Goal: Understand process/instructions: Learn about a topic

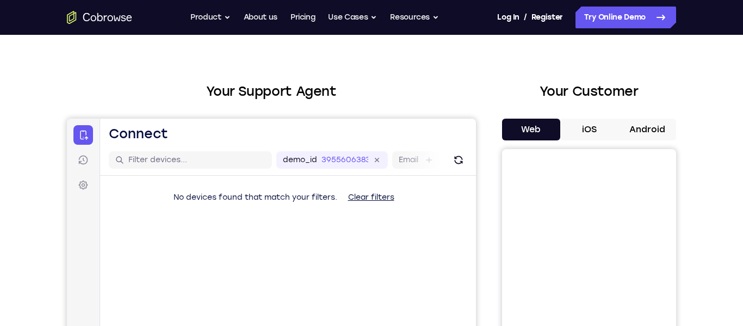
scroll to position [41, 0]
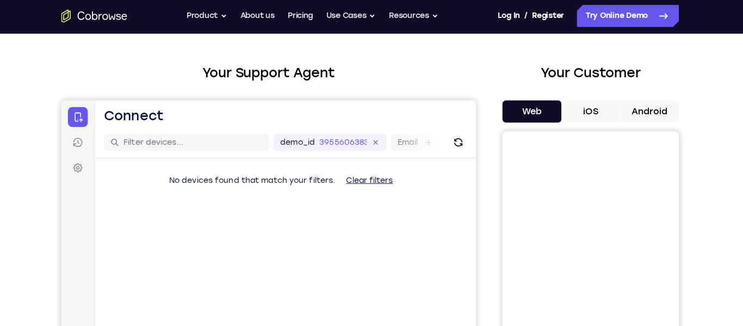
click at [644, 110] on button "Android" at bounding box center [647, 112] width 58 height 22
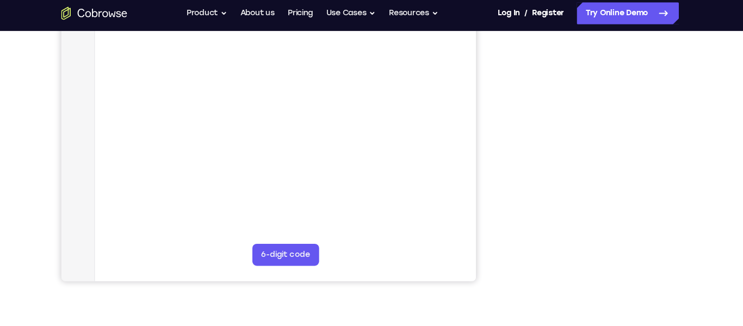
scroll to position [225, 0]
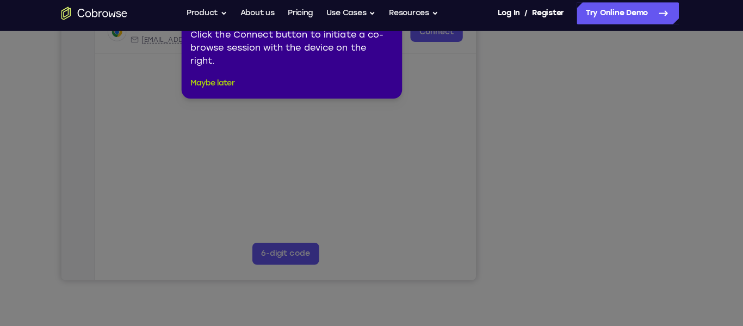
click at [212, 81] on button "Maybe later" at bounding box center [216, 86] width 44 height 13
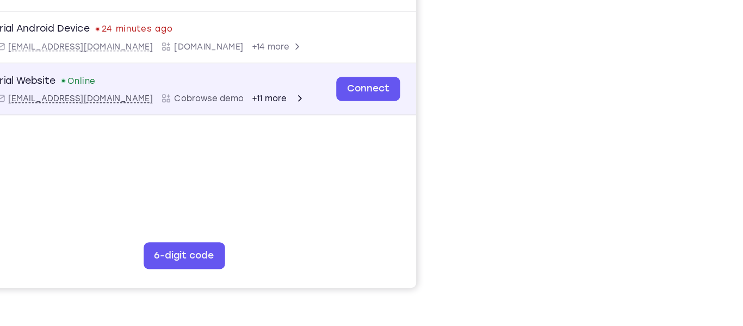
scroll to position [212, 0]
